Goal: Transaction & Acquisition: Purchase product/service

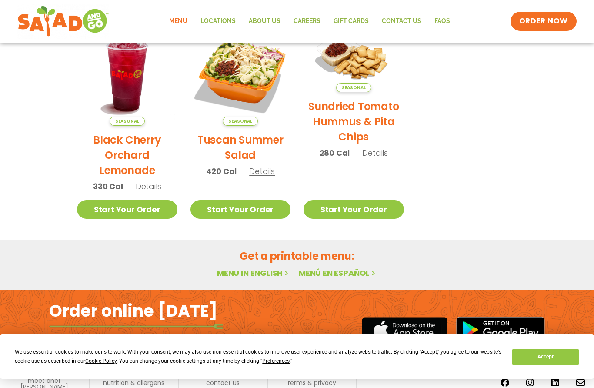
scroll to position [438, 0]
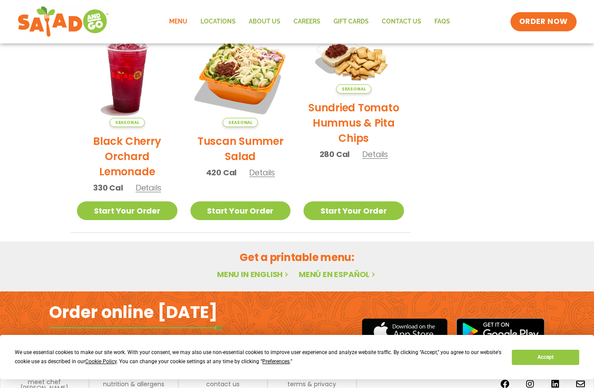
click at [258, 274] on link "Menu in English" at bounding box center [253, 274] width 73 height 11
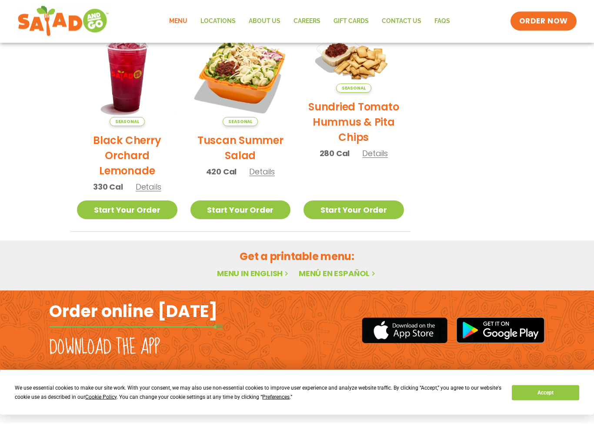
scroll to position [438, 0]
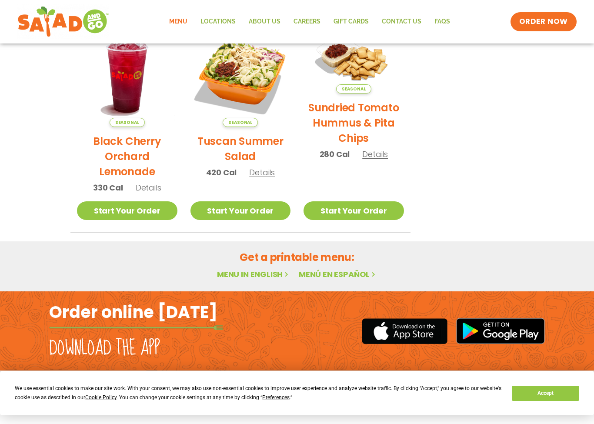
click at [256, 274] on link "Menu in English" at bounding box center [253, 274] width 73 height 11
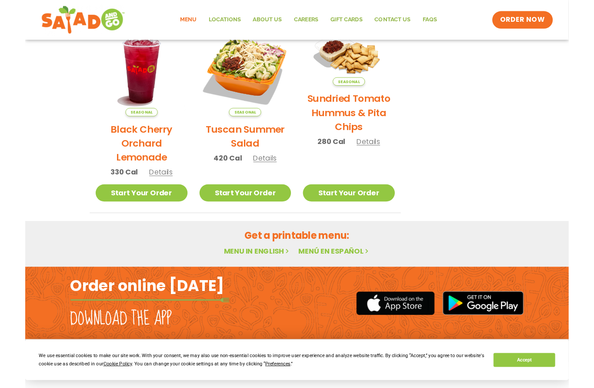
scroll to position [474, 0]
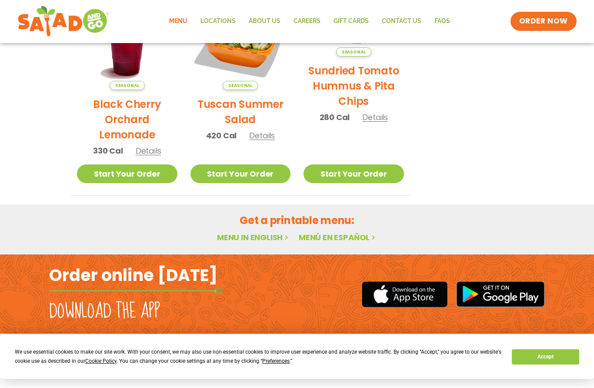
click at [263, 234] on link "Menu in English" at bounding box center [253, 237] width 73 height 11
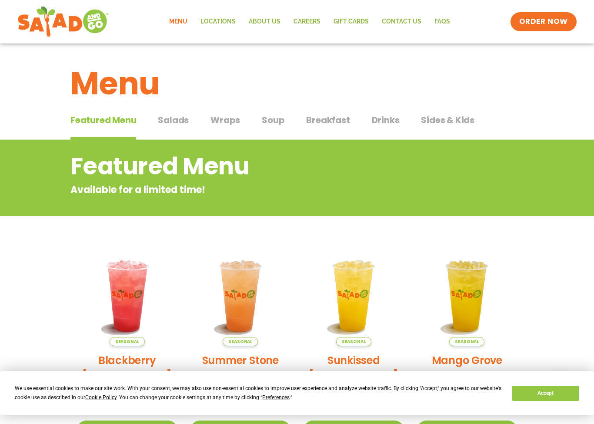
click at [174, 119] on span "Salads" at bounding box center [173, 120] width 31 height 13
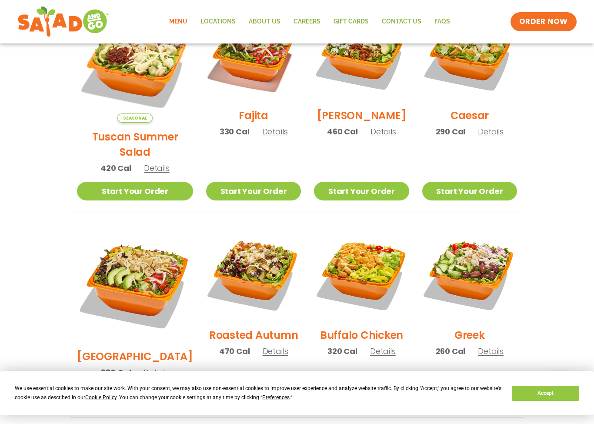
scroll to position [279, 0]
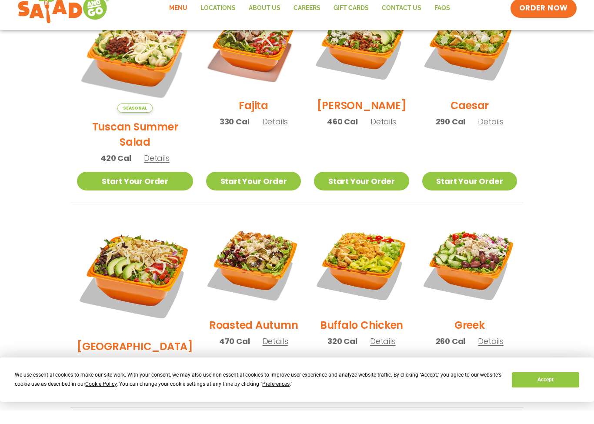
click at [366, 185] on link "Start Your Order" at bounding box center [361, 194] width 95 height 19
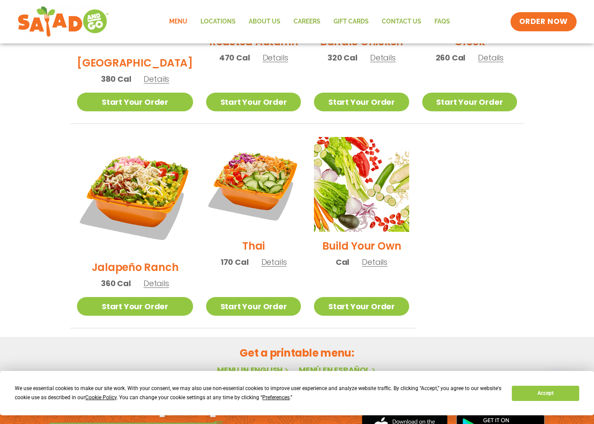
scroll to position [624, 0]
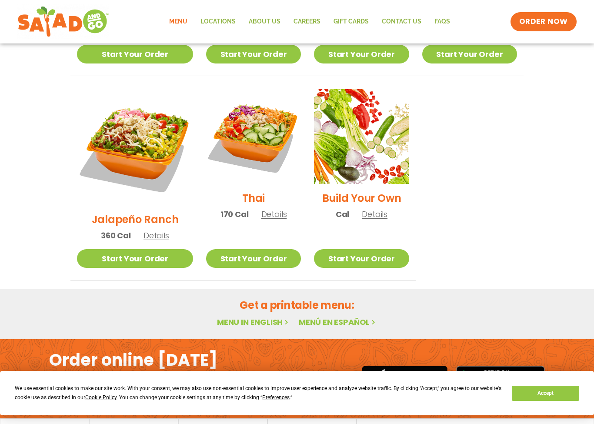
click at [304, 297] on h2 "Get a printable menu:" at bounding box center [296, 304] width 453 height 15
click at [250, 317] on link "Menu in English" at bounding box center [253, 322] width 73 height 11
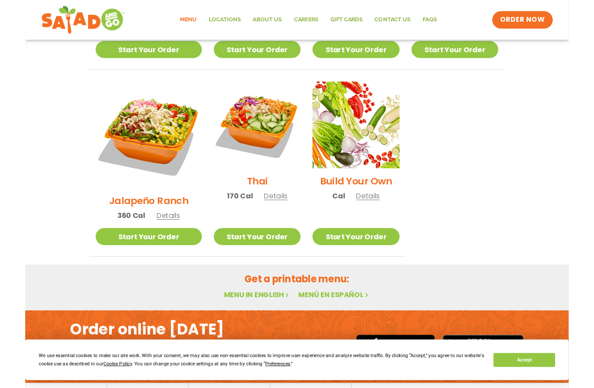
scroll to position [660, 0]
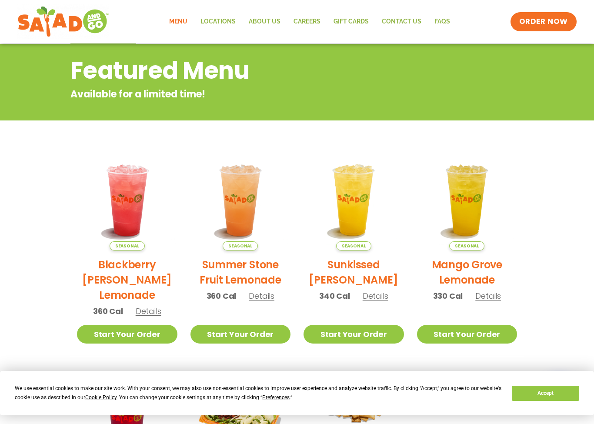
scroll to position [95, 0]
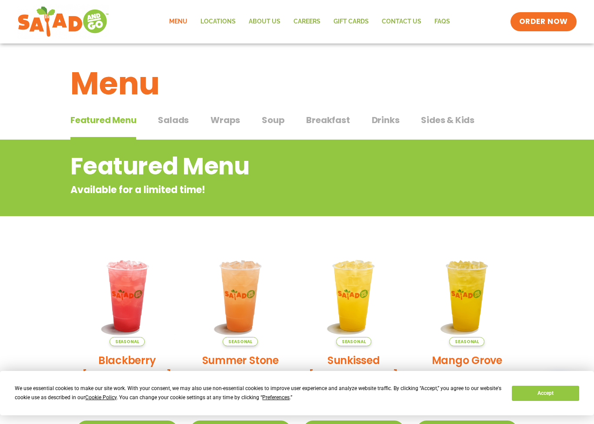
click at [169, 117] on span "Salads" at bounding box center [173, 120] width 31 height 13
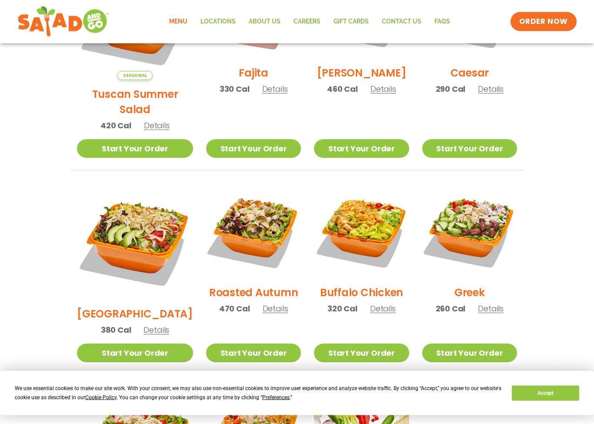
scroll to position [325, 0]
click at [355, 139] on link "Start Your Order" at bounding box center [361, 148] width 95 height 19
